Goal: Transaction & Acquisition: Purchase product/service

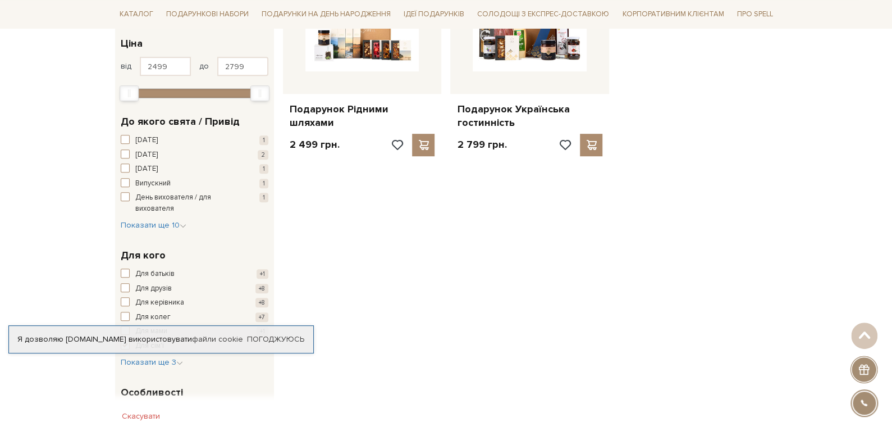
scroll to position [112, 0]
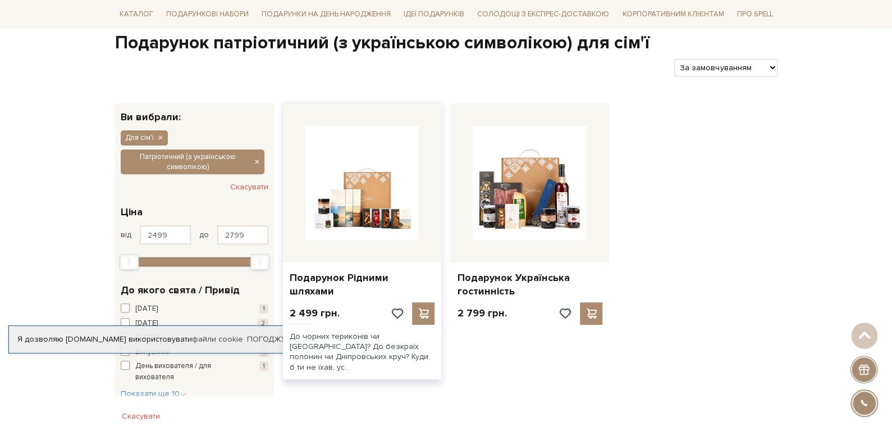
click at [360, 250] on div at bounding box center [362, 182] width 159 height 159
click at [347, 275] on link "Подарунок Рідними шляхами" at bounding box center [362, 284] width 145 height 26
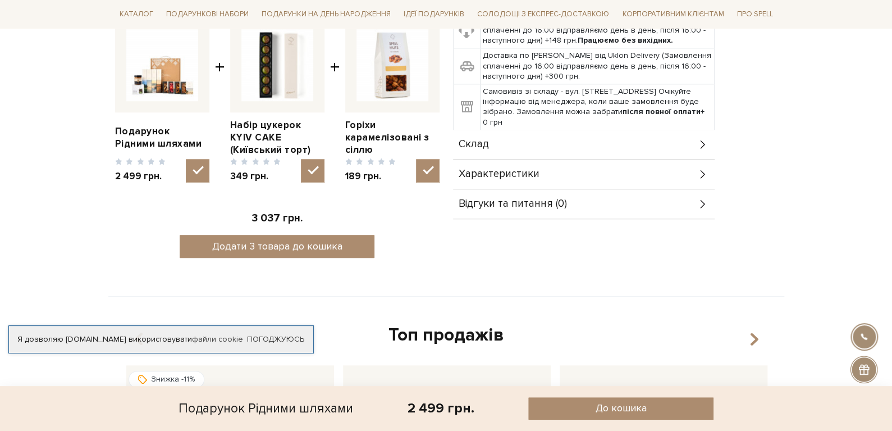
scroll to position [337, 0]
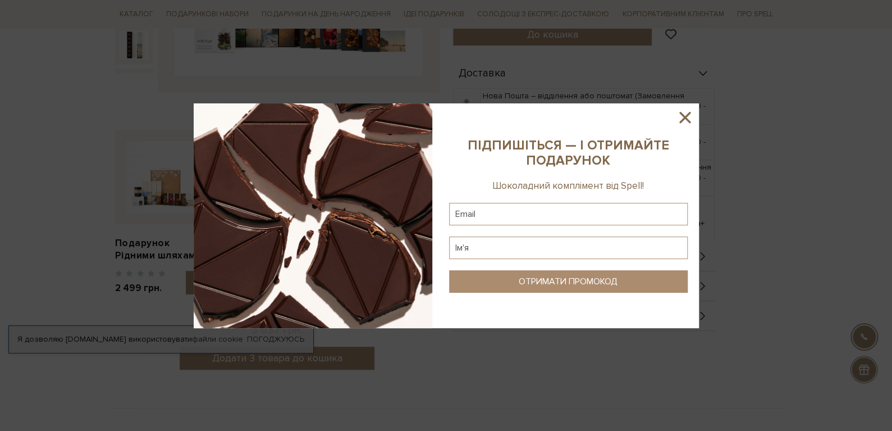
click at [691, 119] on icon at bounding box center [685, 117] width 19 height 19
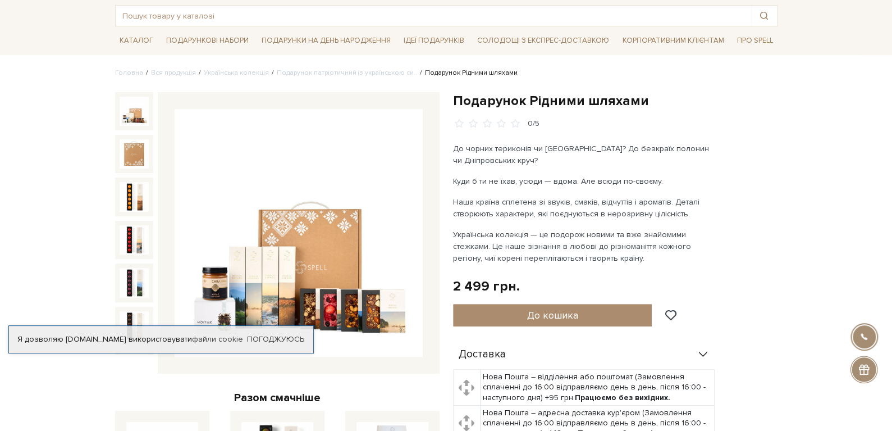
scroll to position [393, 0]
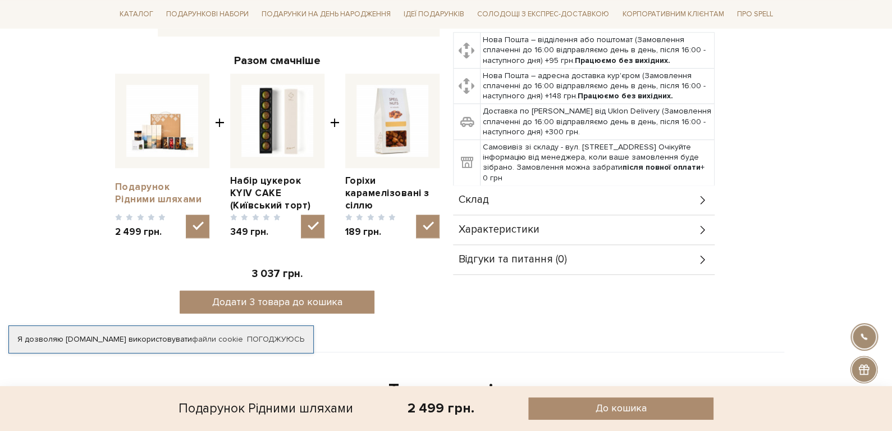
click at [139, 184] on link "Подарунок Рідними шляхами" at bounding box center [162, 193] width 94 height 25
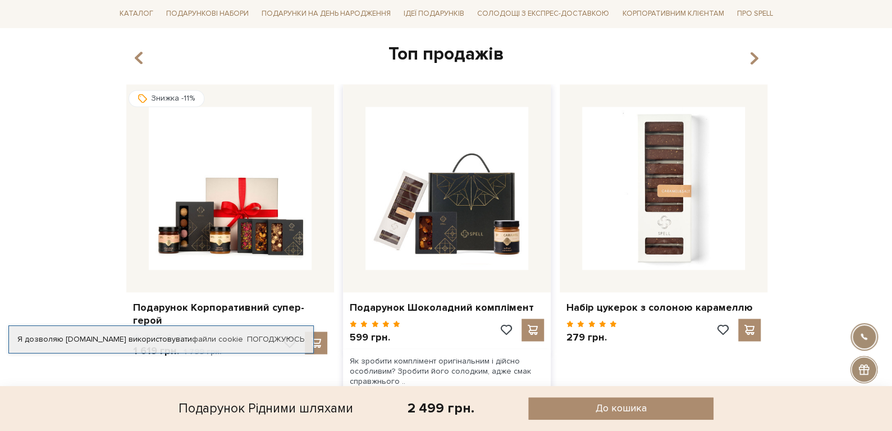
scroll to position [842, 0]
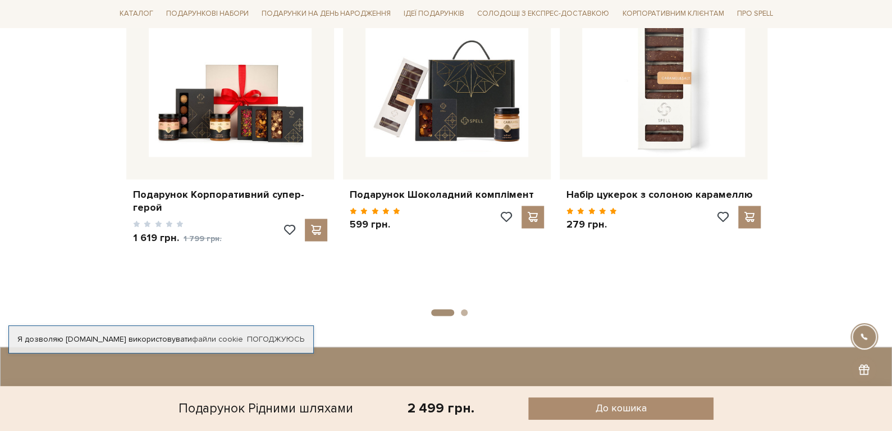
click at [465, 309] on button "2" at bounding box center [464, 312] width 7 height 7
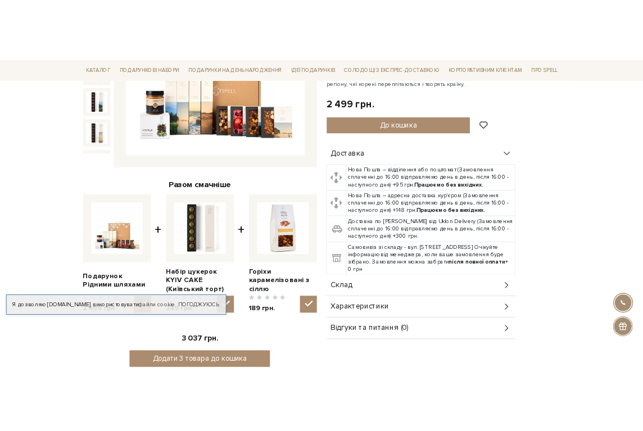
scroll to position [112, 0]
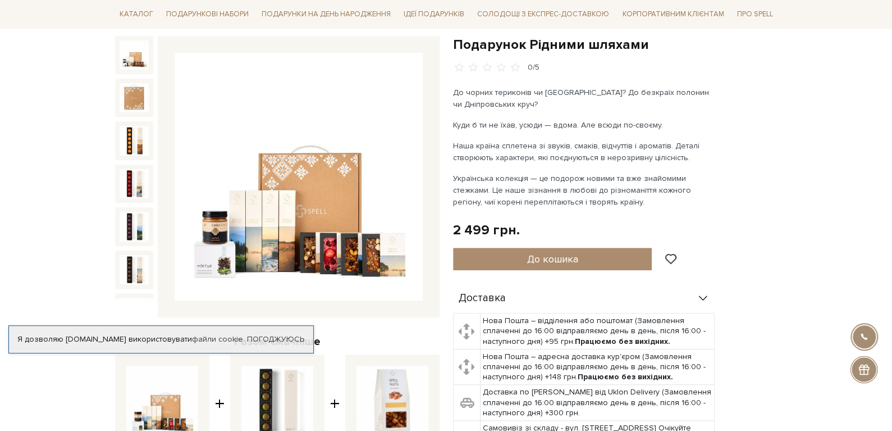
click at [352, 192] on img at bounding box center [299, 177] width 248 height 248
